Goal: Navigation & Orientation: Find specific page/section

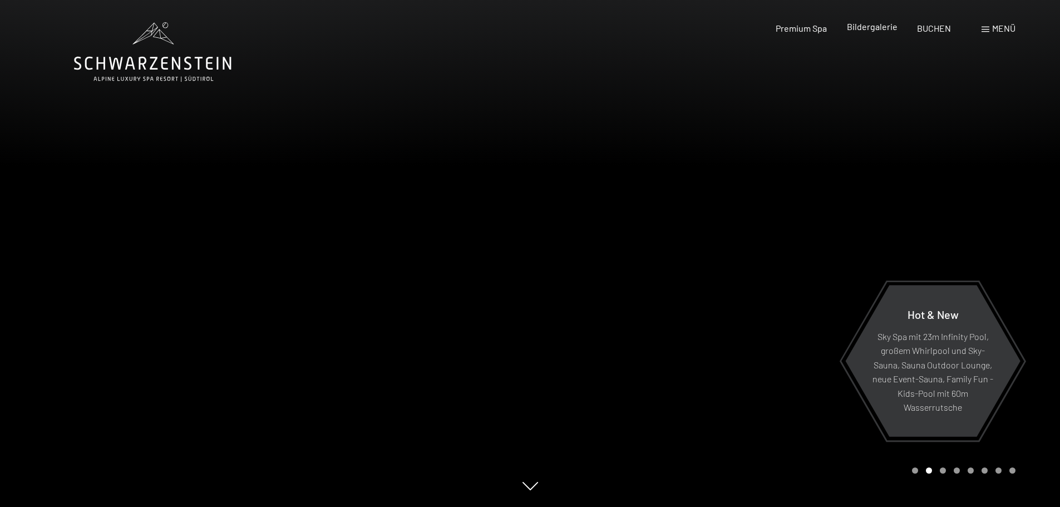
click at [878, 26] on span "Bildergalerie" at bounding box center [872, 26] width 51 height 11
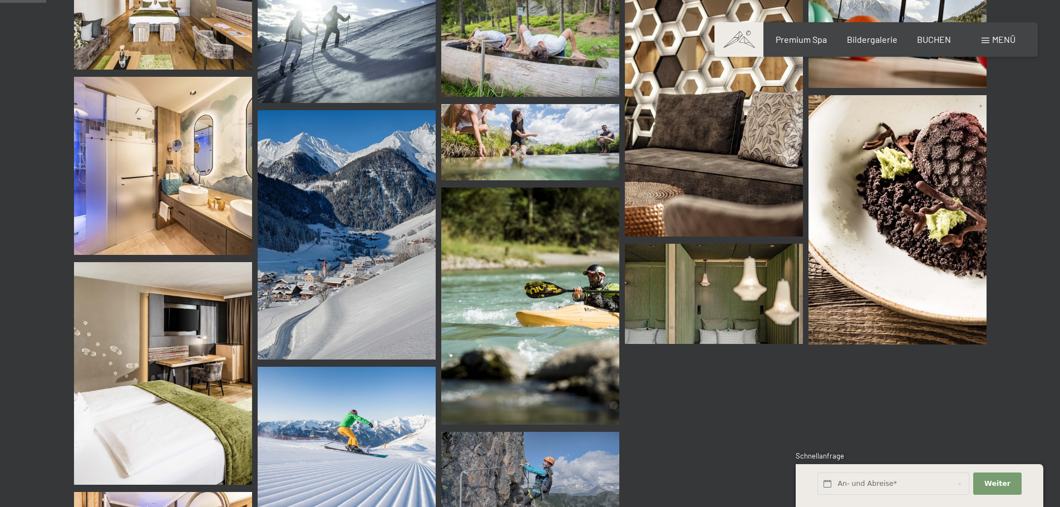
scroll to position [278, 0]
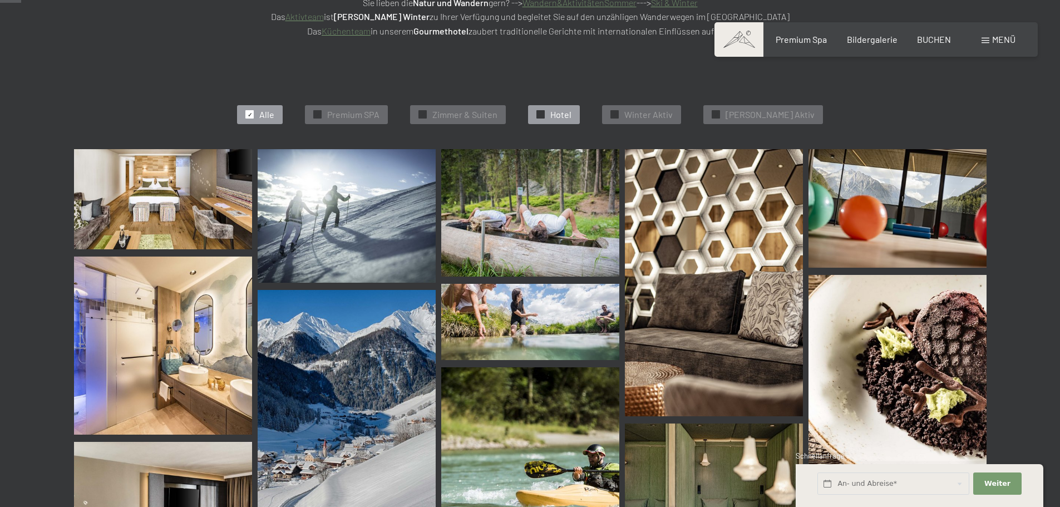
click at [543, 114] on span "✓" at bounding box center [541, 115] width 4 height 8
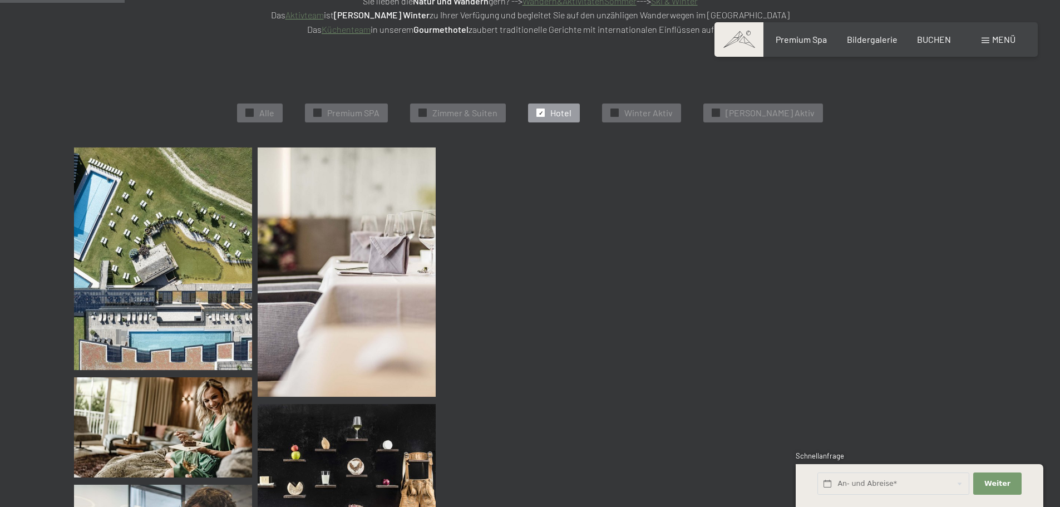
scroll to position [280, 0]
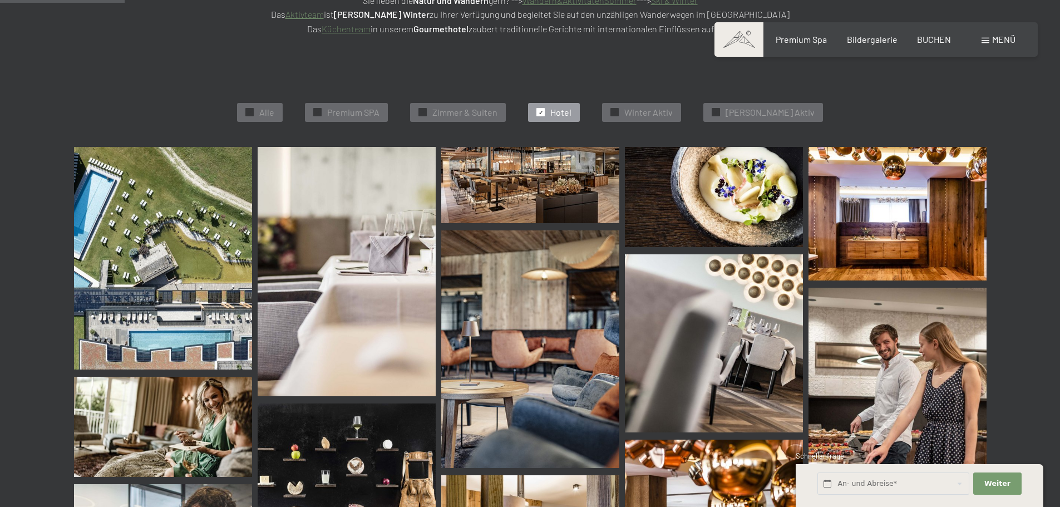
click at [543, 162] on img at bounding box center [530, 185] width 178 height 76
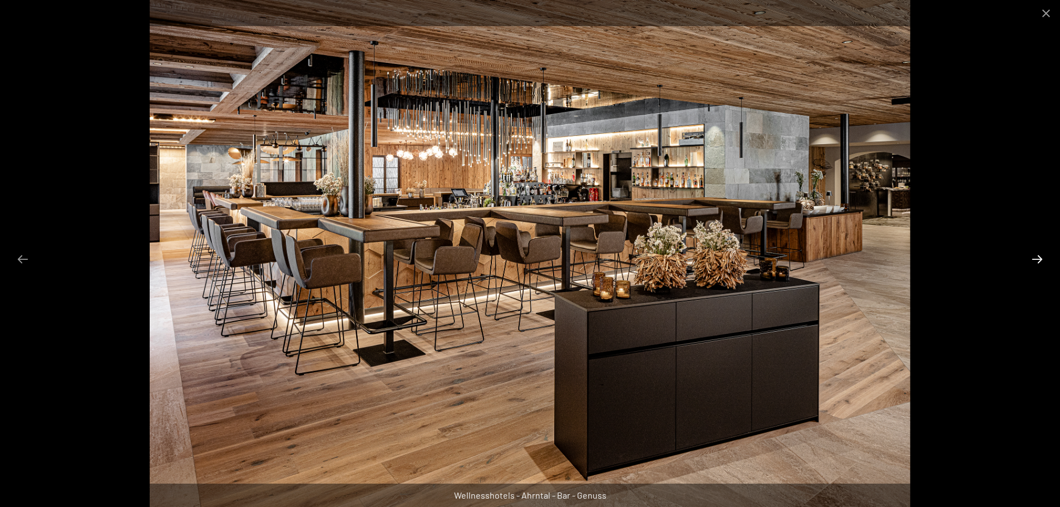
click at [1038, 259] on button "Next slide" at bounding box center [1036, 259] width 23 height 22
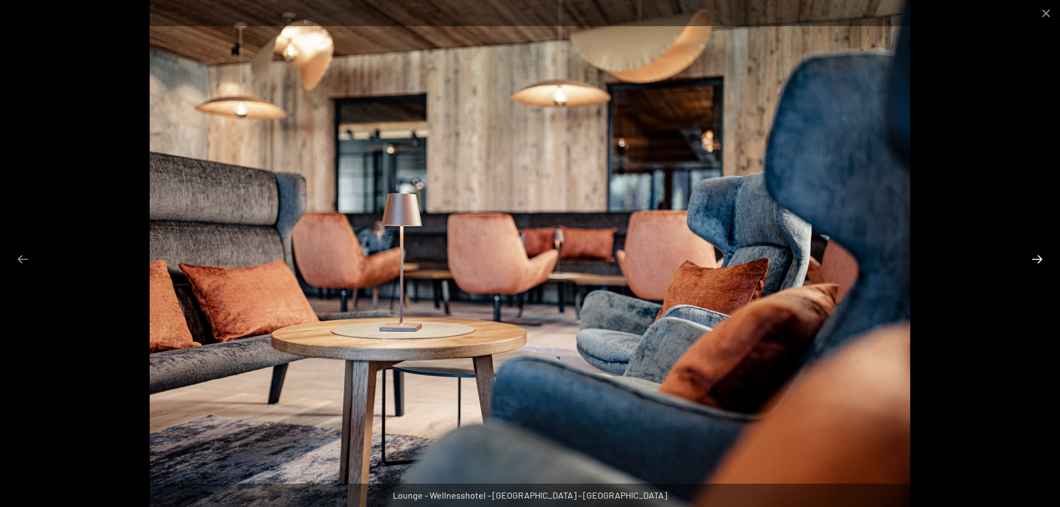
click at [1038, 259] on button "Next slide" at bounding box center [1036, 259] width 23 height 22
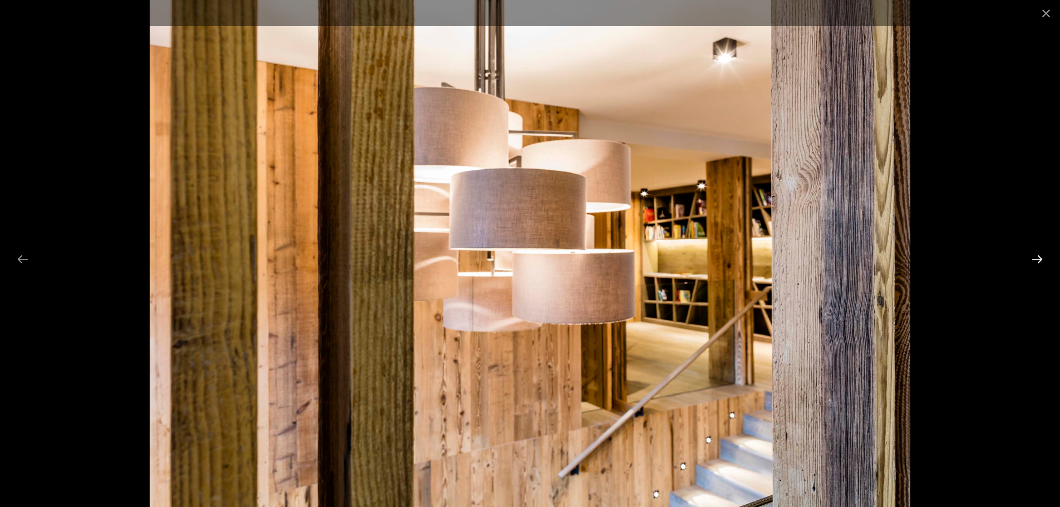
click at [1038, 259] on button "Next slide" at bounding box center [1036, 259] width 23 height 22
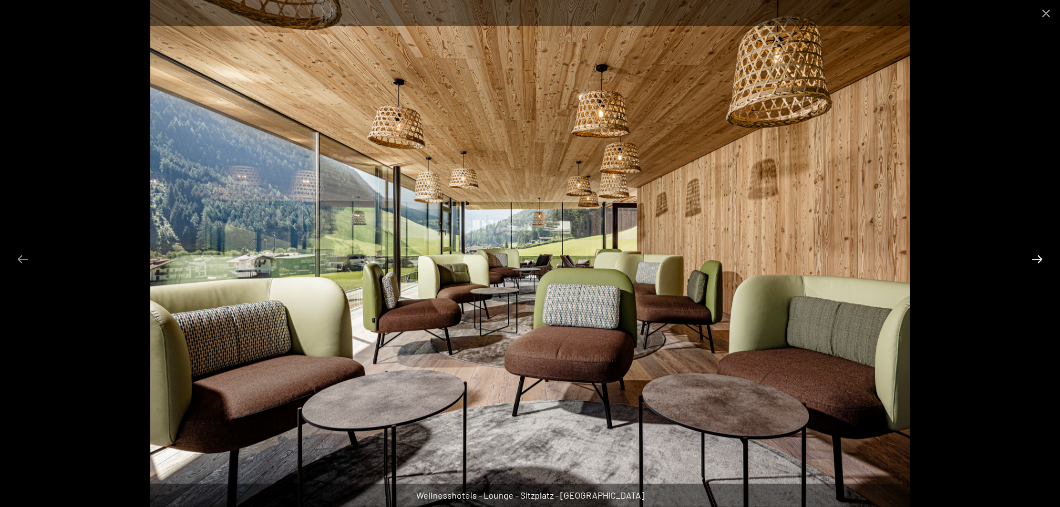
click at [1038, 259] on button "Next slide" at bounding box center [1036, 259] width 23 height 22
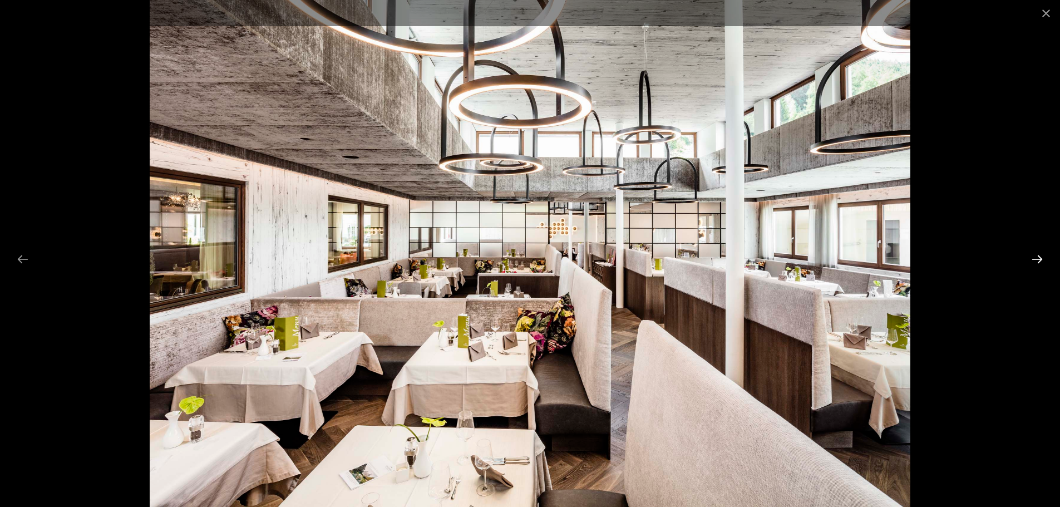
click at [1038, 259] on button "Next slide" at bounding box center [1036, 259] width 23 height 22
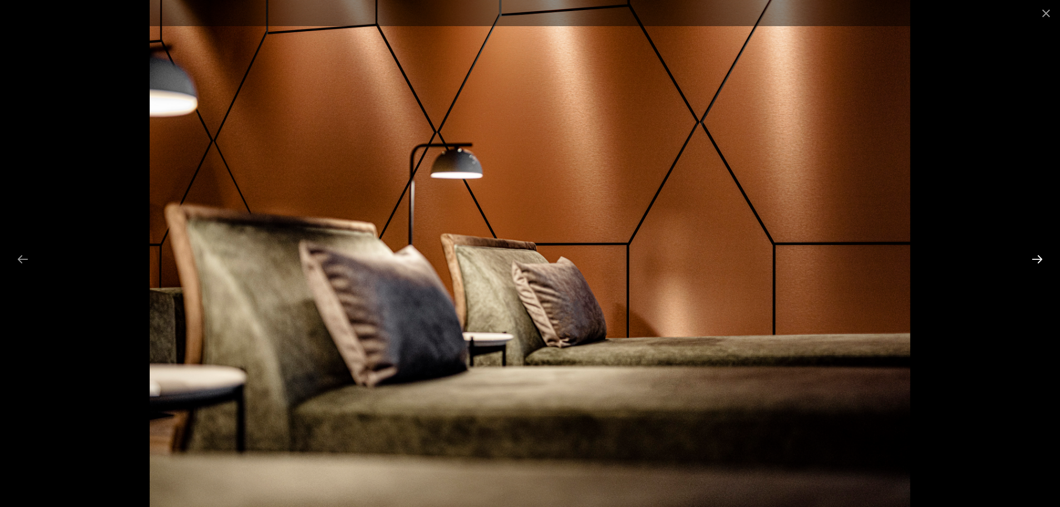
click at [1038, 259] on button "Next slide" at bounding box center [1036, 259] width 23 height 22
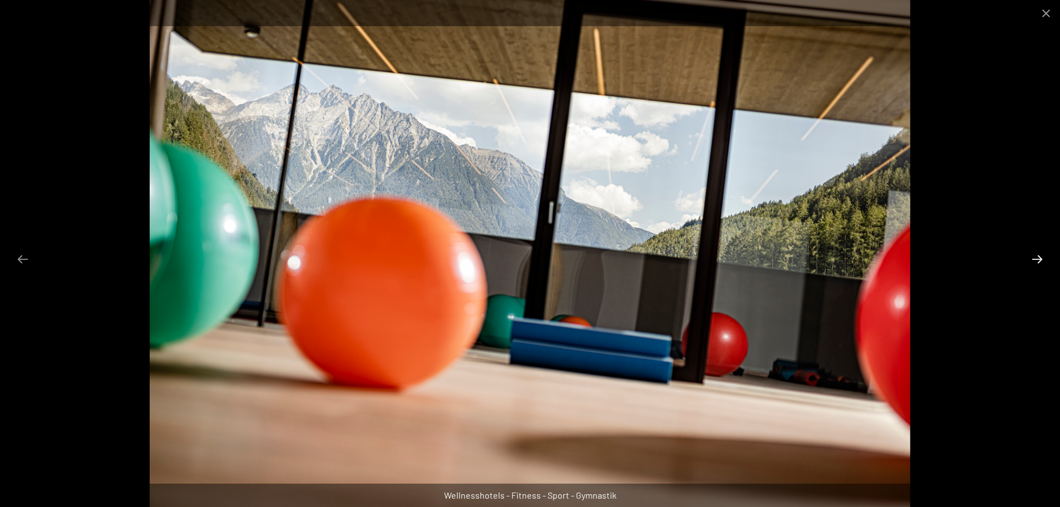
click at [1038, 259] on button "Next slide" at bounding box center [1036, 259] width 23 height 22
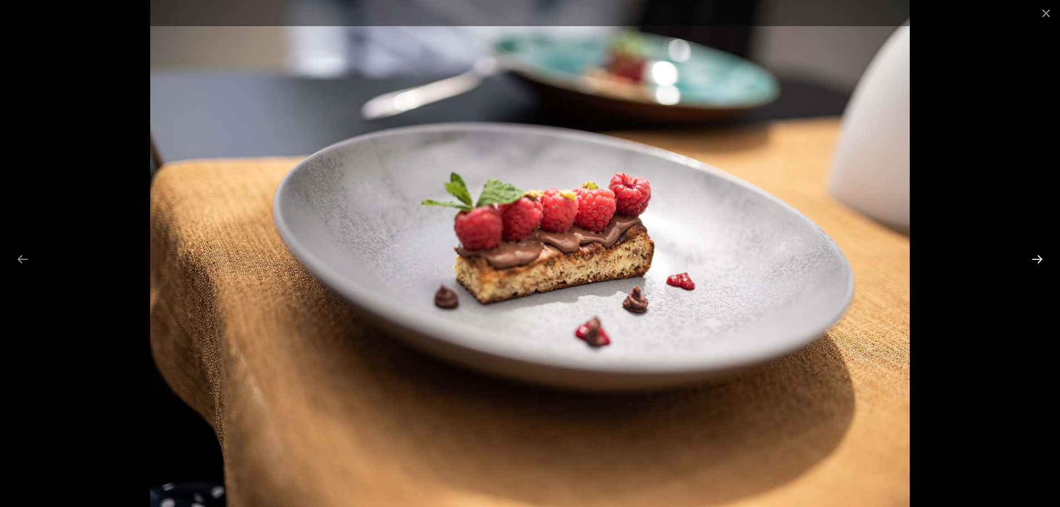
click at [1038, 259] on button "Next slide" at bounding box center [1036, 259] width 23 height 22
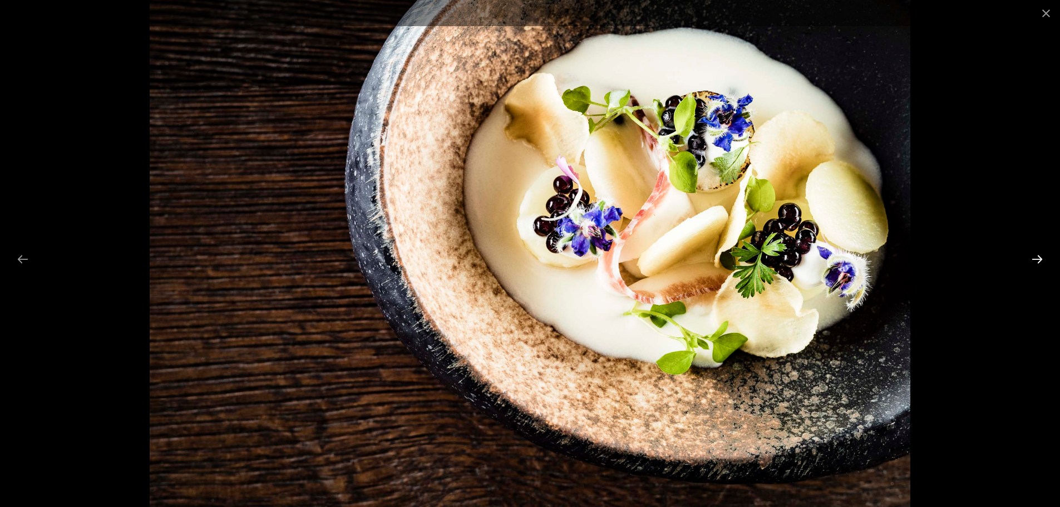
click at [1038, 259] on button "Next slide" at bounding box center [1036, 259] width 23 height 22
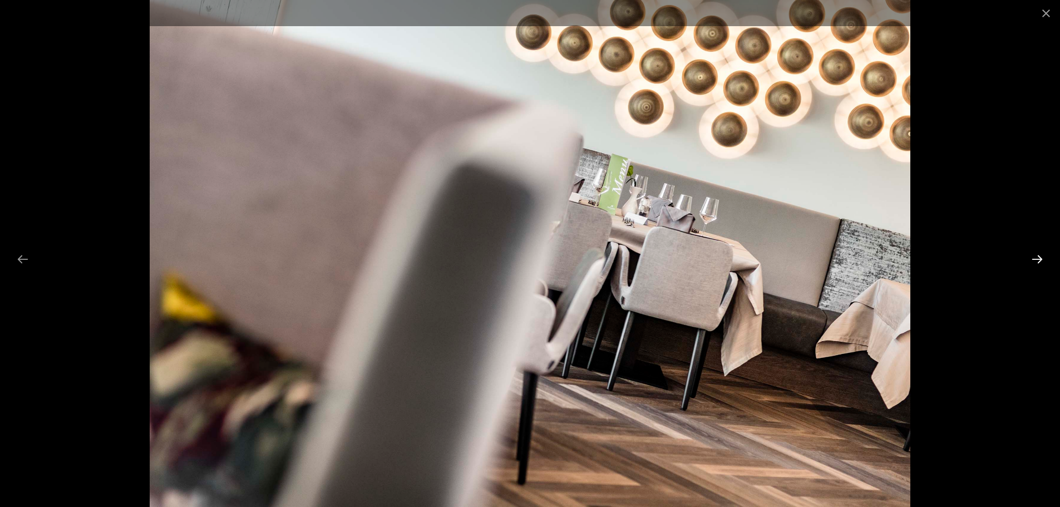
click at [1038, 259] on button "Next slide" at bounding box center [1036, 259] width 23 height 22
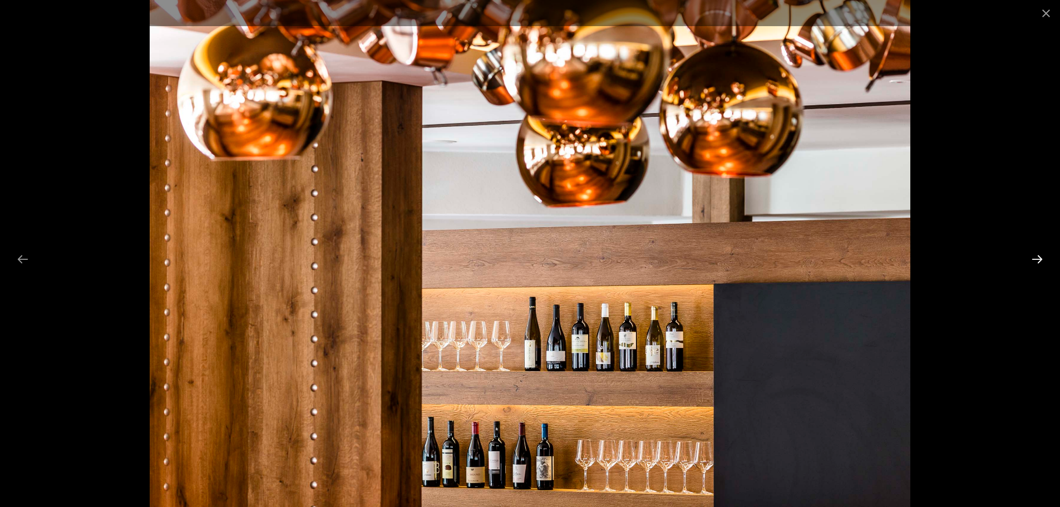
click at [1042, 257] on button "Next slide" at bounding box center [1036, 259] width 23 height 22
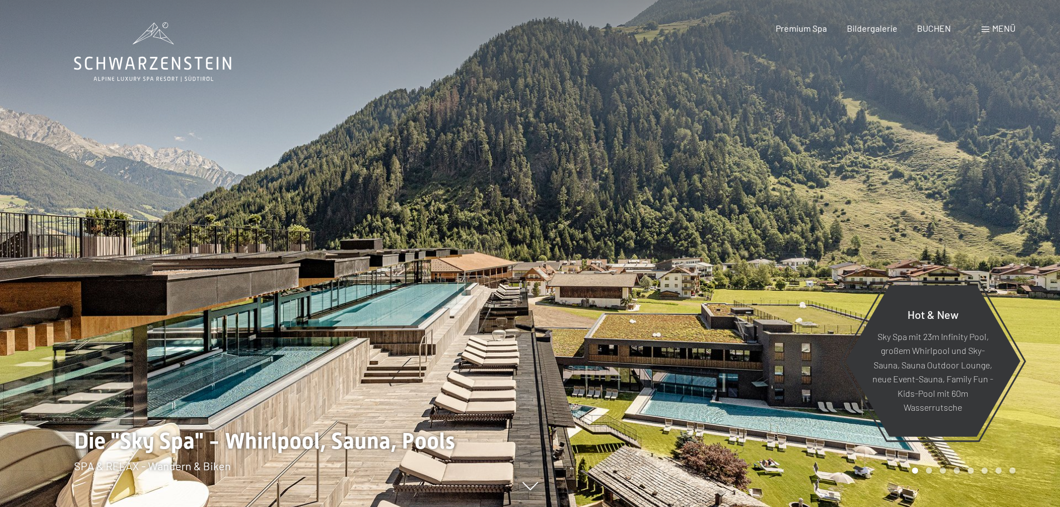
click at [1011, 30] on span "Menü" at bounding box center [1003, 28] width 23 height 11
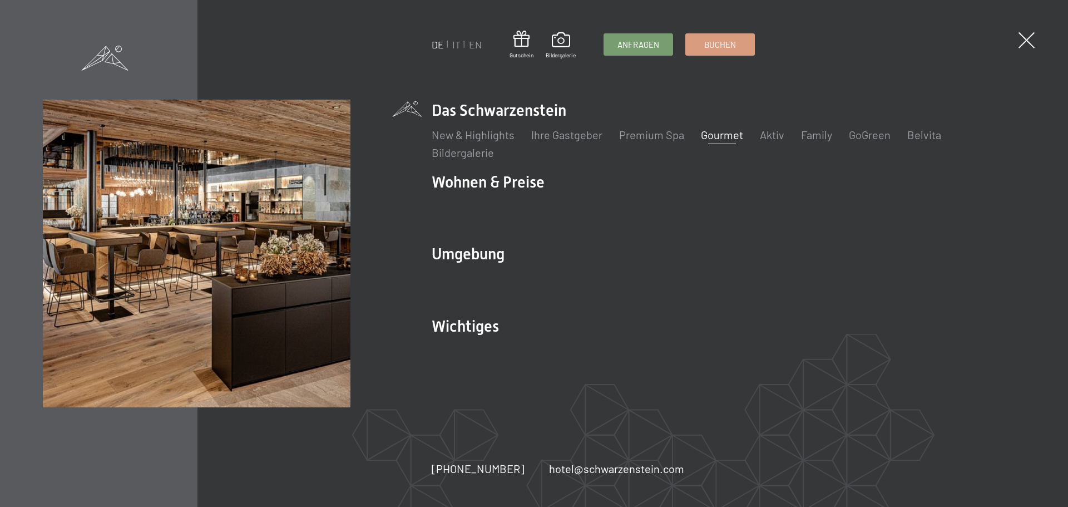
click at [719, 132] on link "Gourmet" at bounding box center [722, 134] width 42 height 13
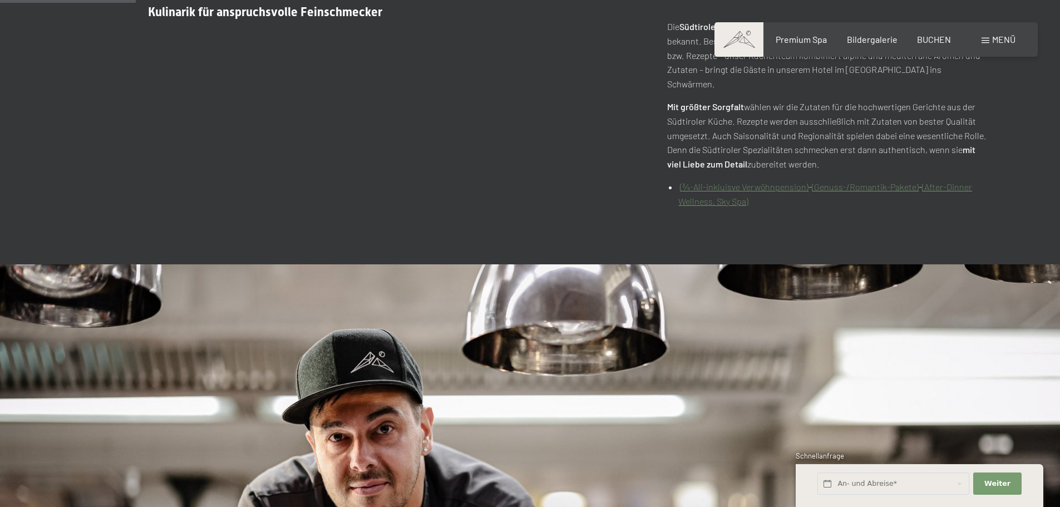
scroll to position [612, 0]
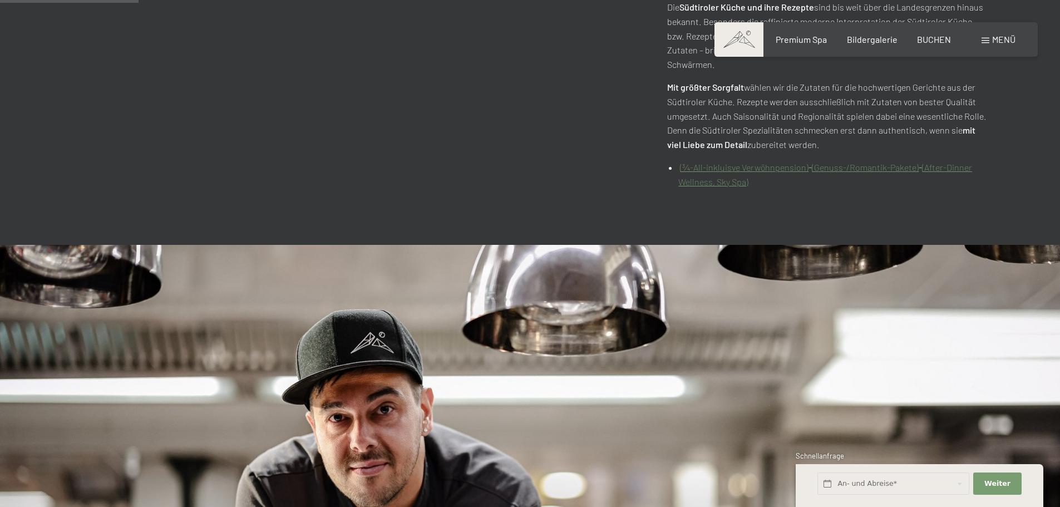
click at [738, 162] on link "(¾-All-inkluisve Verwöhnpension)" at bounding box center [744, 167] width 129 height 11
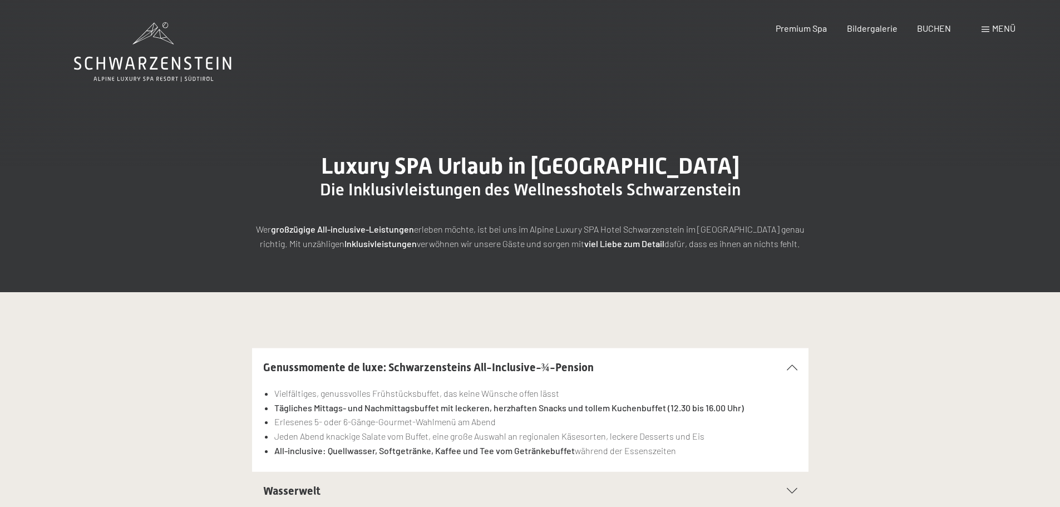
click at [990, 23] on div "Buchen Anfragen Premium Spa Bildergalerie BUCHEN Menü DE IT EN Gutschein Bilder…" at bounding box center [876, 28] width 279 height 12
click at [990, 27] on div "Menü" at bounding box center [998, 28] width 34 height 12
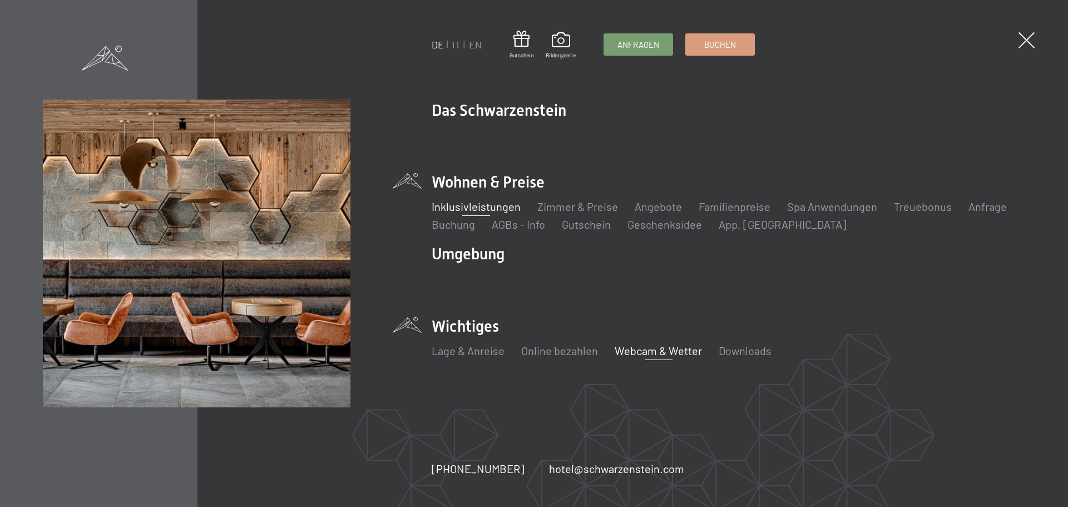
click at [651, 349] on link "Webcam & Wetter" at bounding box center [658, 350] width 87 height 13
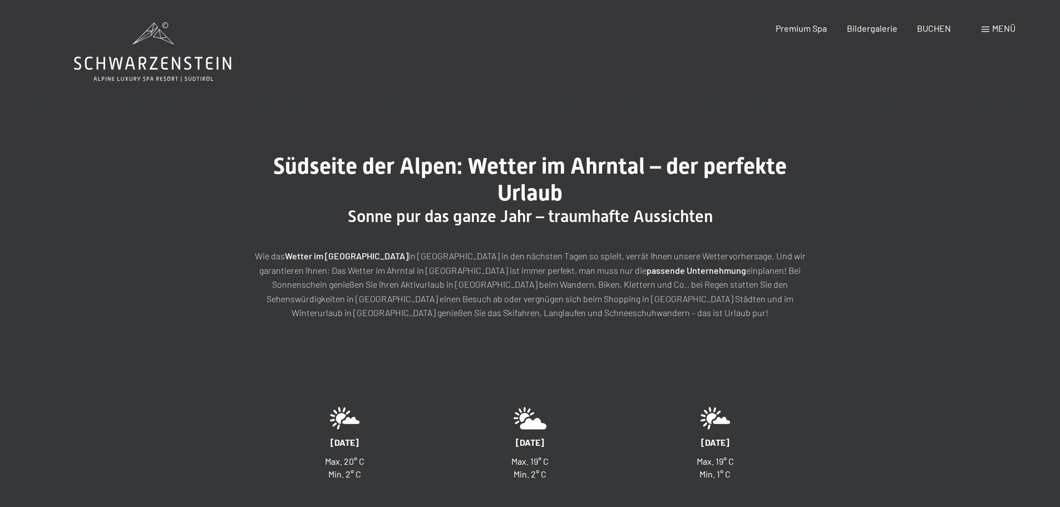
click at [996, 27] on span "Menü" at bounding box center [1003, 28] width 23 height 11
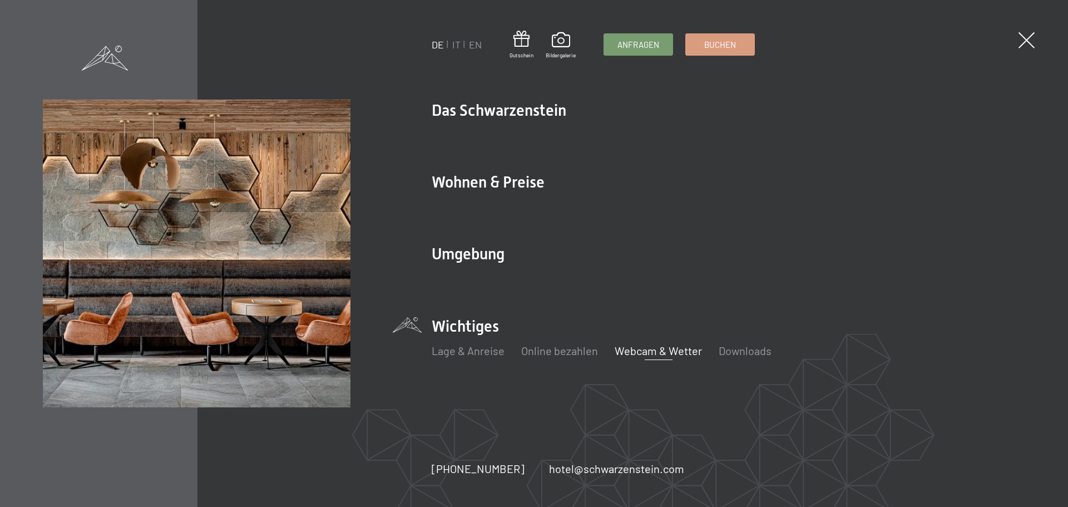
click at [470, 359] on div "Lage & Anreise Online bezahlen Webcam & Wetter Downloads" at bounding box center [729, 353] width 594 height 33
click at [473, 356] on link "Lage & Anreise" at bounding box center [468, 350] width 73 height 13
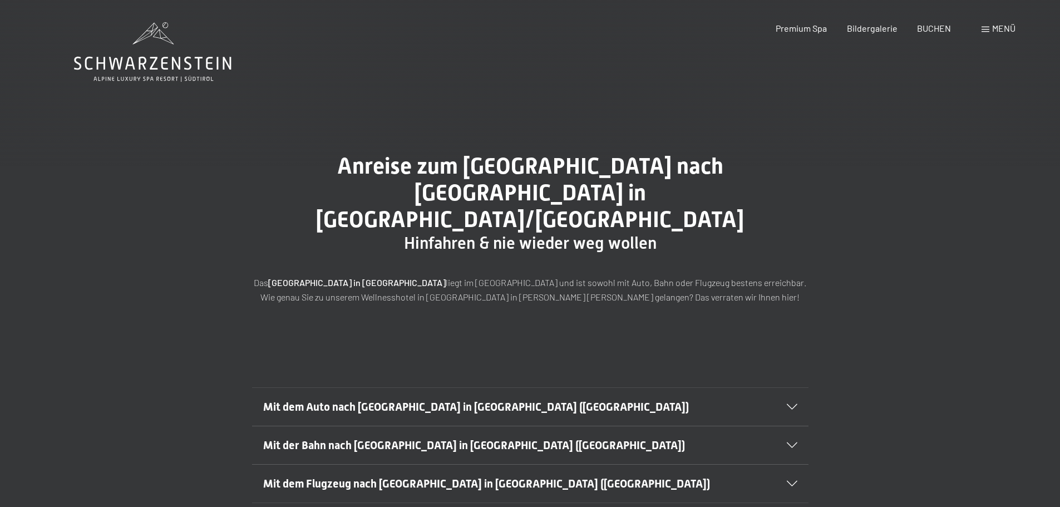
click at [793, 404] on icon at bounding box center [792, 407] width 11 height 6
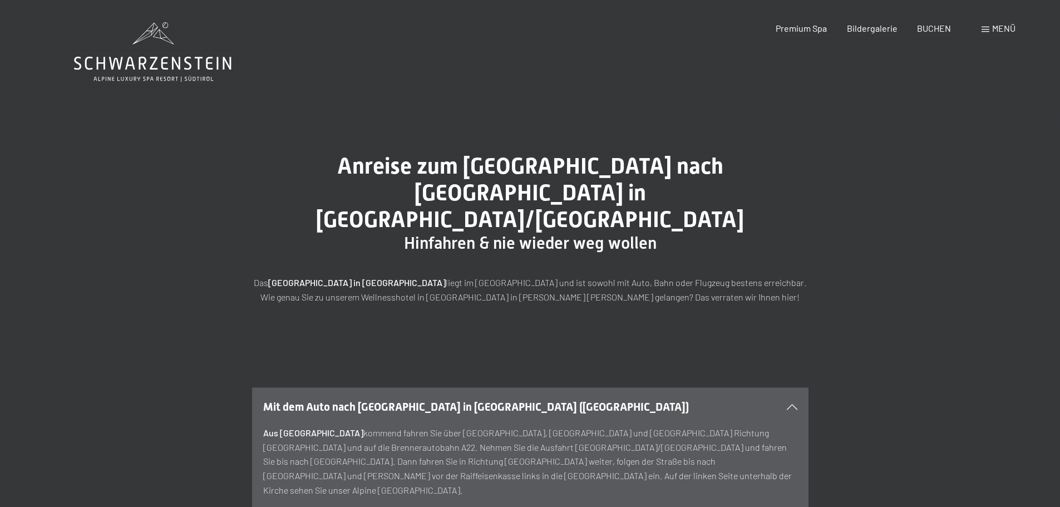
click at [794, 388] on div "Mit dem Auto nach [GEOGRAPHIC_DATA] in [GEOGRAPHIC_DATA] ([GEOGRAPHIC_DATA])" at bounding box center [530, 407] width 534 height 38
